Goal: Task Accomplishment & Management: Use online tool/utility

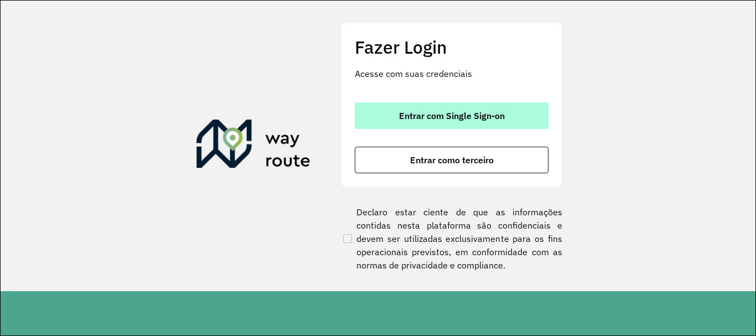
click at [459, 115] on span "Entrar com Single Sign-on" at bounding box center [452, 115] width 106 height 9
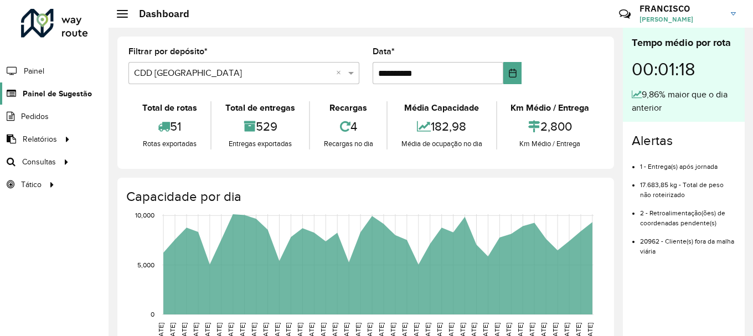
click at [78, 96] on span "Painel de Sugestão" at bounding box center [57, 94] width 69 height 12
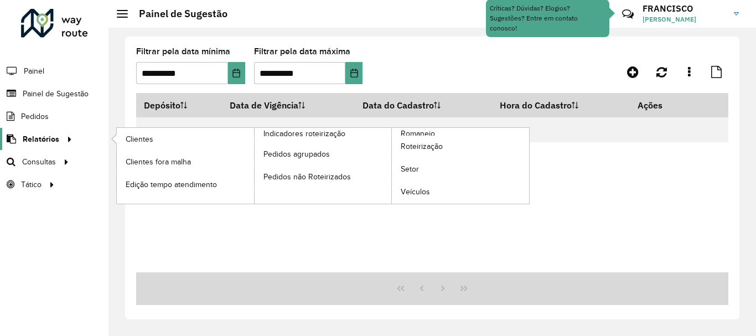
click at [50, 138] on span "Relatórios" at bounding box center [41, 139] width 37 height 12
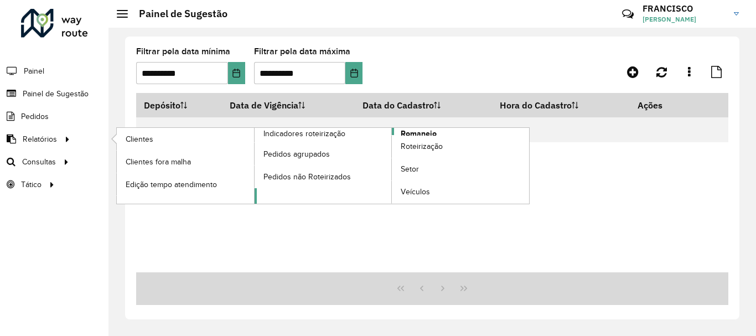
click at [408, 135] on span "Romaneio" at bounding box center [419, 134] width 36 height 12
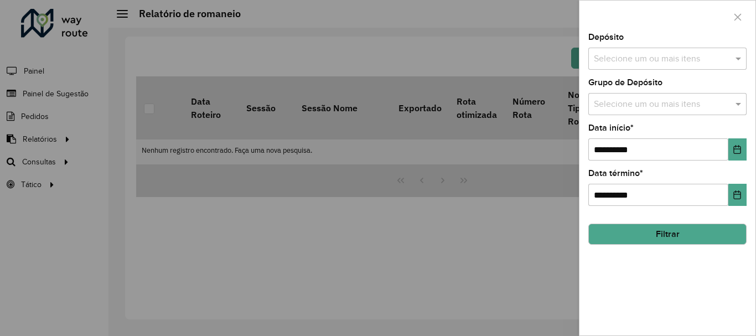
click at [652, 106] on input "text" at bounding box center [662, 104] width 142 height 13
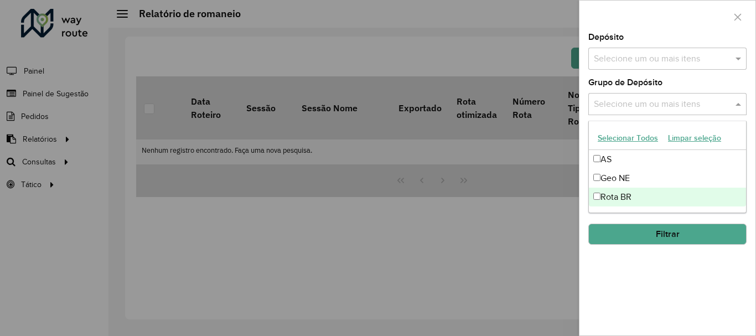
click at [621, 198] on div "Rota BR" at bounding box center [667, 197] width 157 height 19
click at [707, 274] on div "**********" at bounding box center [668, 184] width 176 height 302
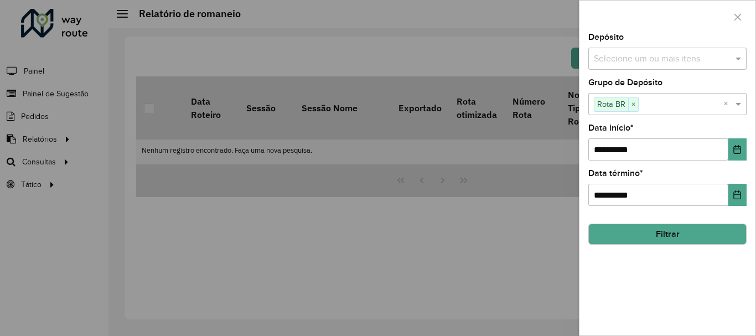
click at [661, 230] on button "Filtrar" at bounding box center [668, 234] width 158 height 21
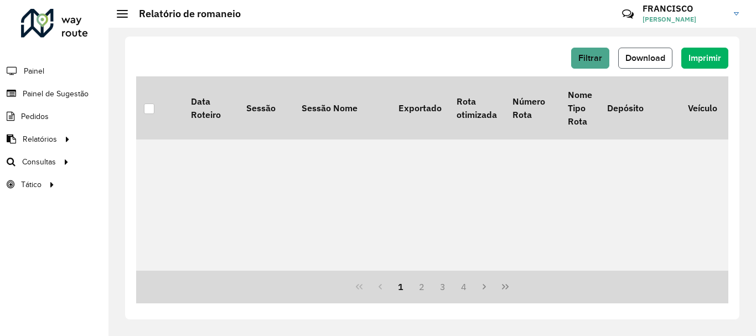
click at [637, 52] on button "Download" at bounding box center [645, 58] width 54 height 21
